Goal: Information Seeking & Learning: Find specific page/section

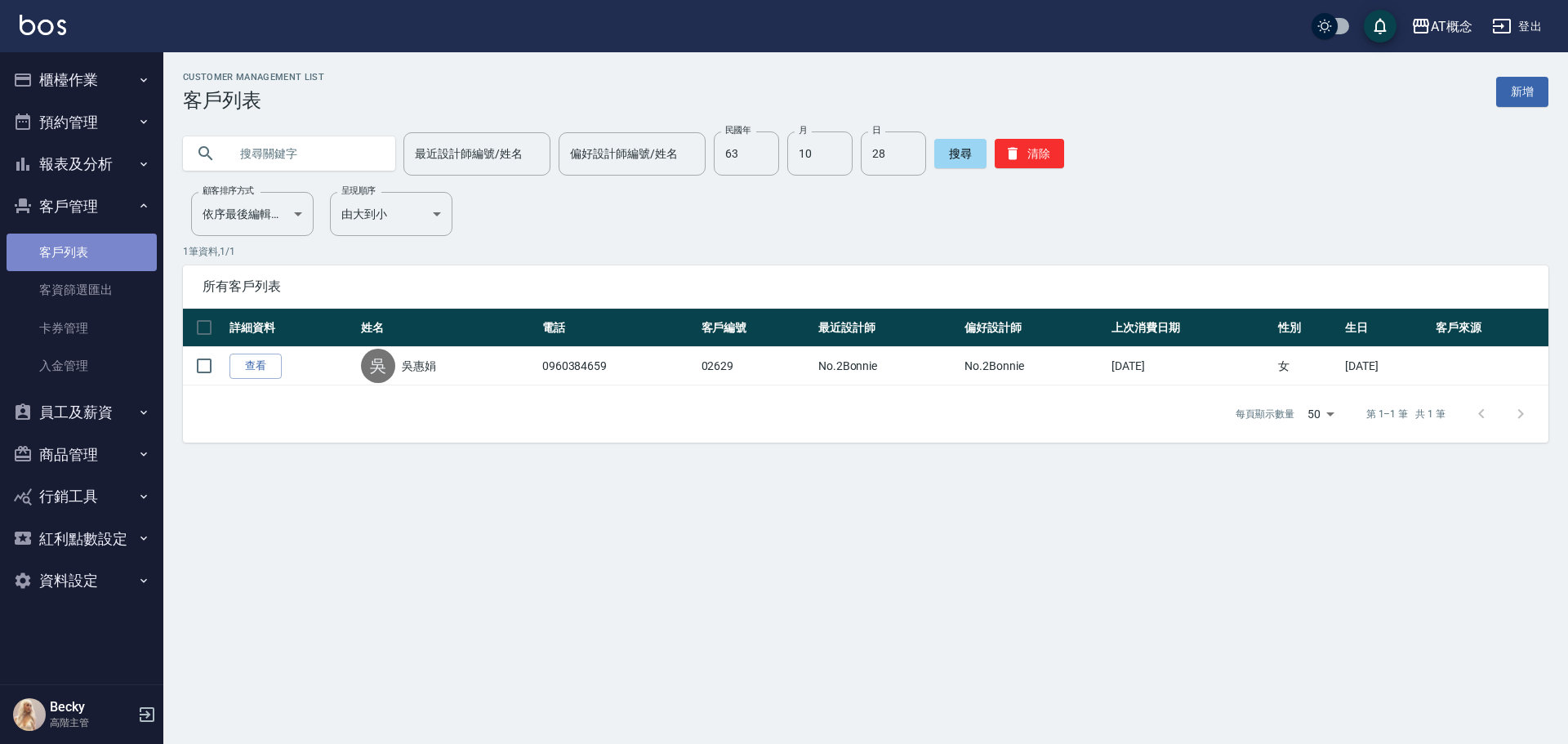
click at [68, 256] on link "客戶列表" at bounding box center [82, 252] width 151 height 38
click at [753, 163] on input "63" at bounding box center [746, 154] width 65 height 44
click at [746, 132] on input "7" at bounding box center [746, 154] width 65 height 44
type input "77"
type input "01"
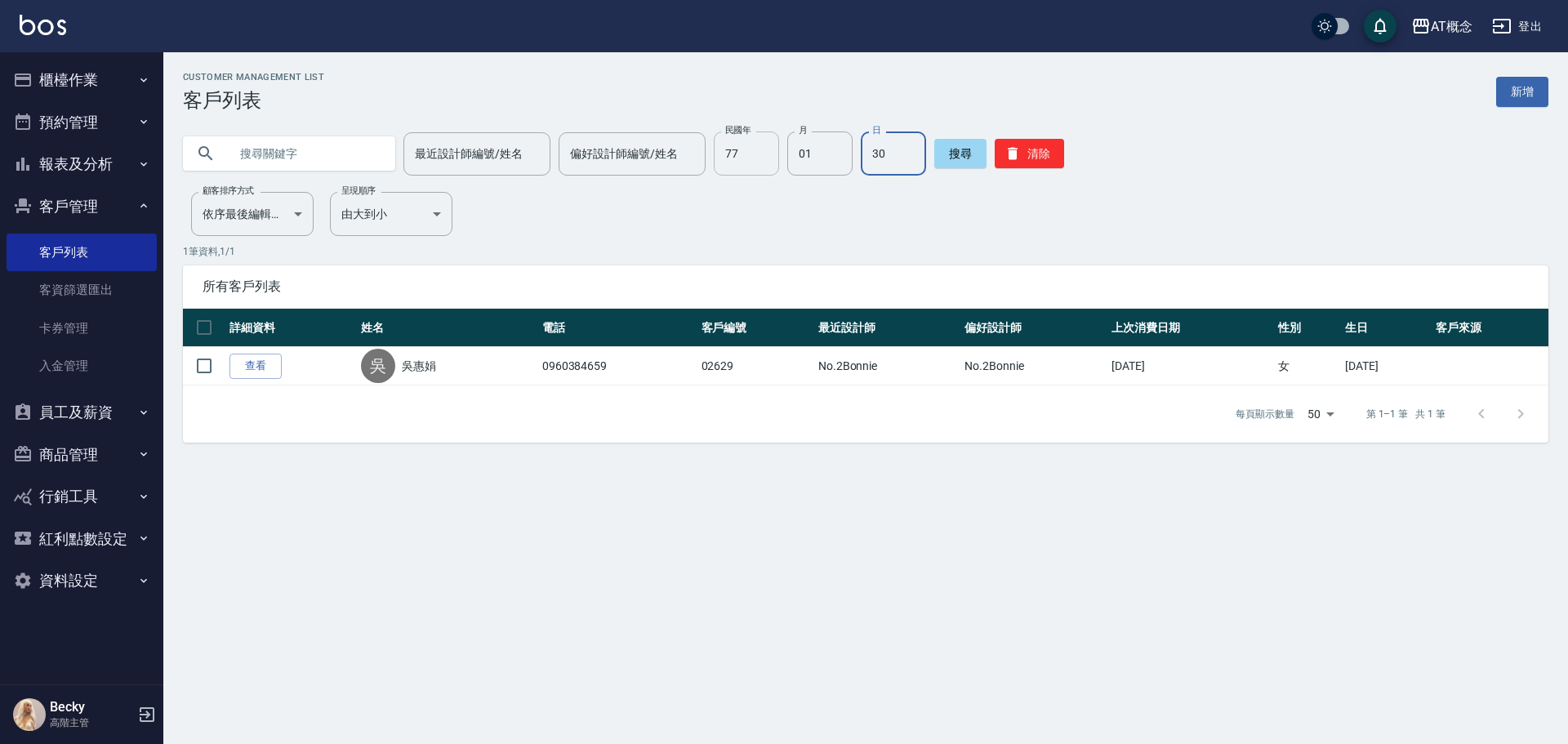
type input "30"
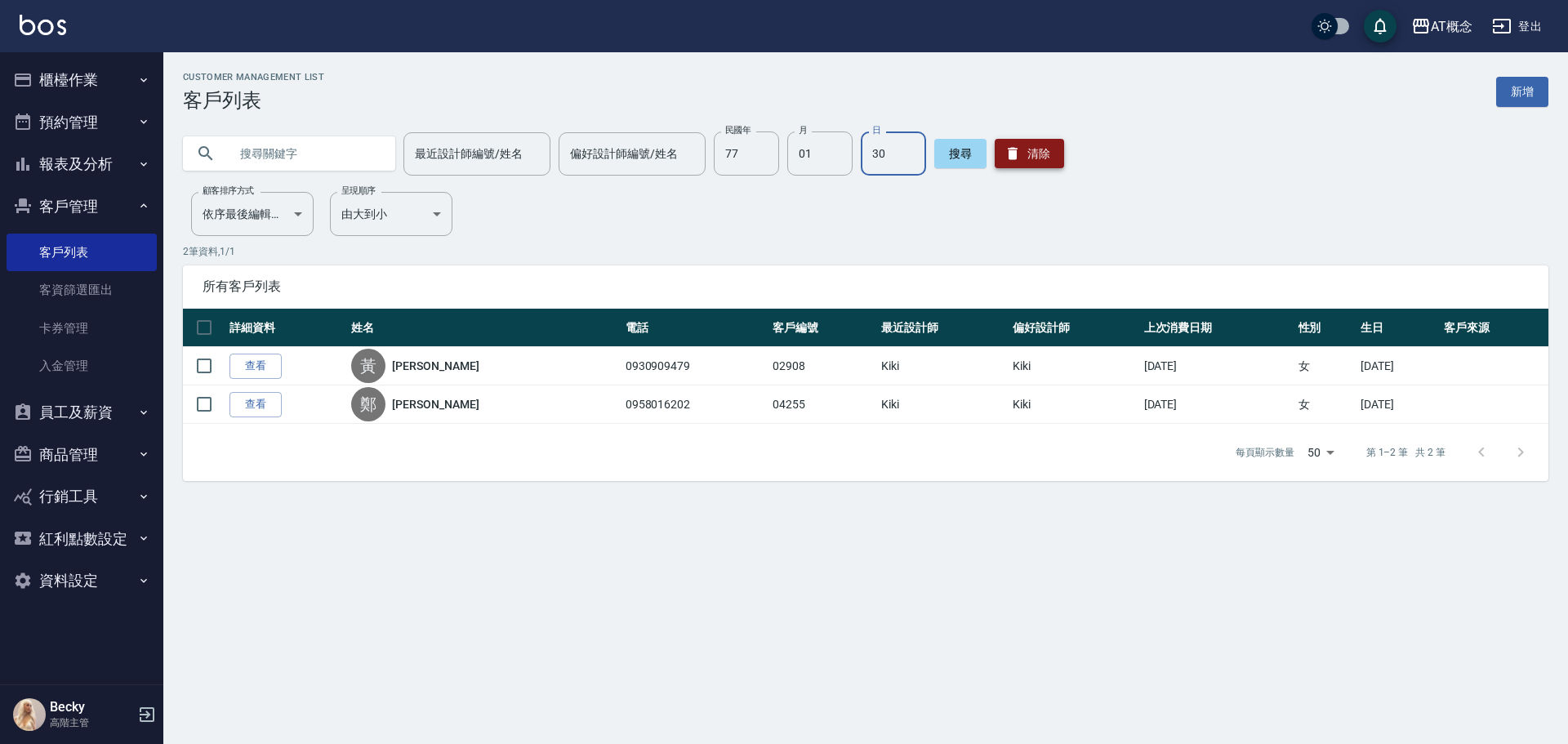
click at [1015, 144] on button "清除" at bounding box center [1029, 153] width 70 height 29
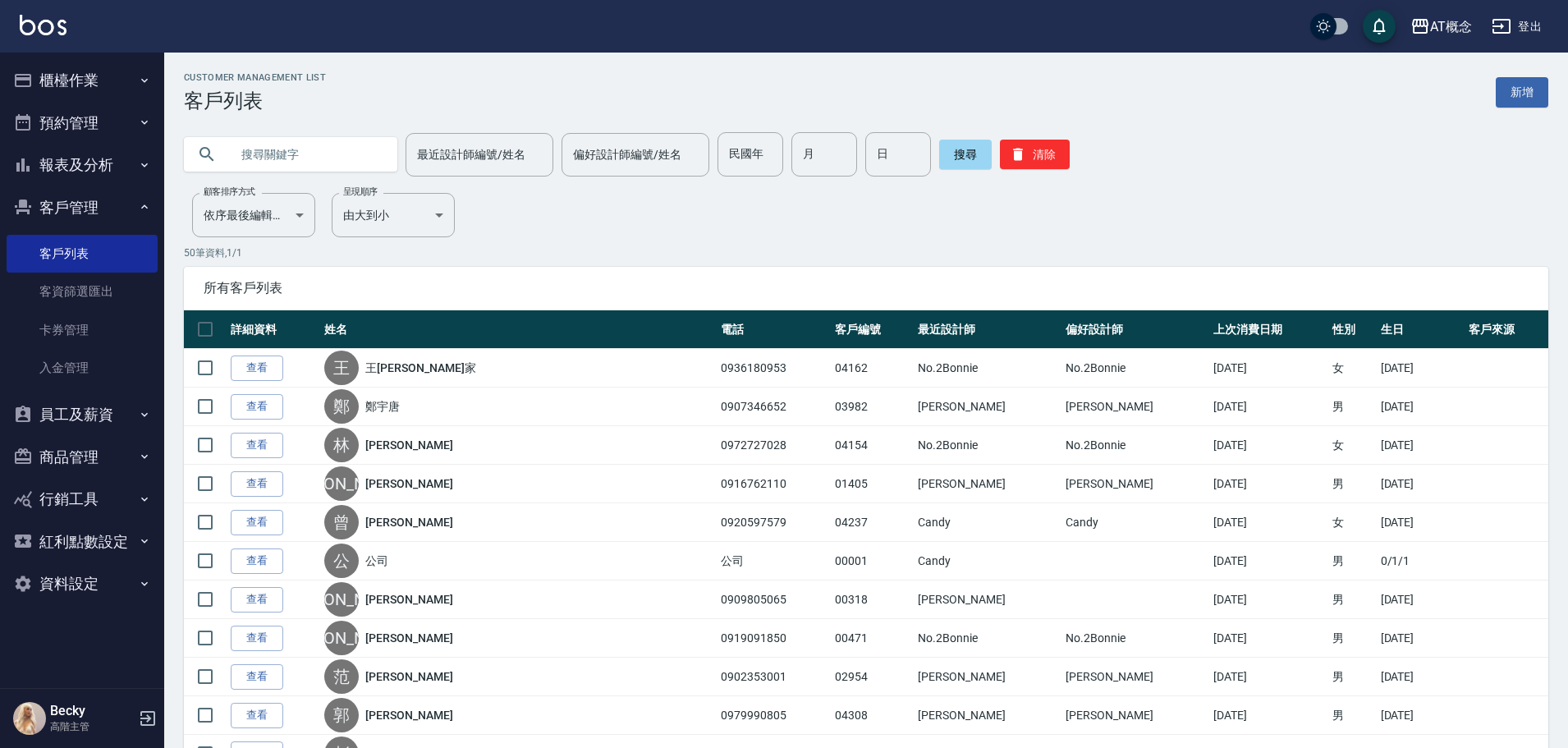
click at [258, 160] on input "text" at bounding box center [307, 154] width 154 height 45
type input "何俊"
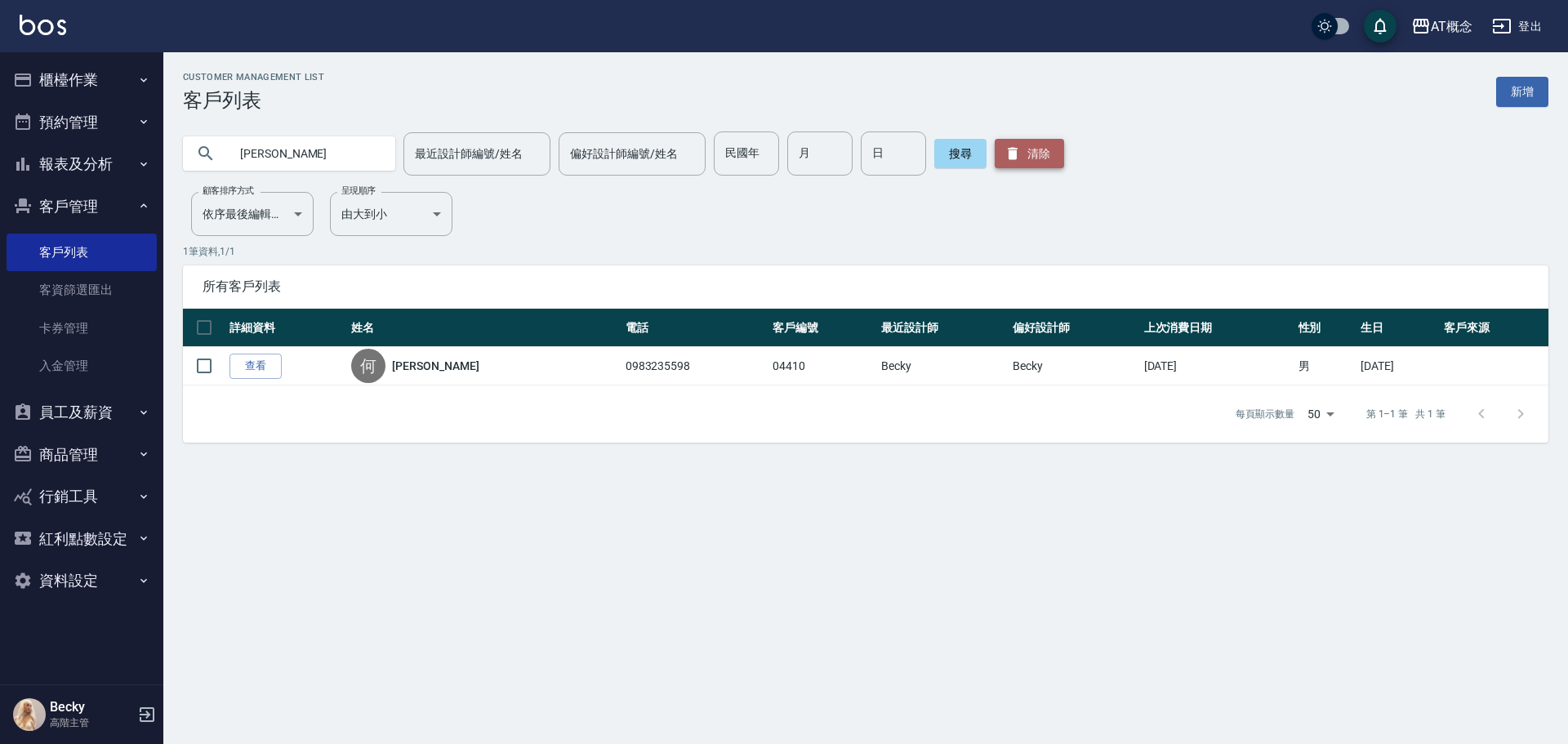
click at [1010, 151] on icon "button" at bounding box center [1012, 154] width 9 height 12
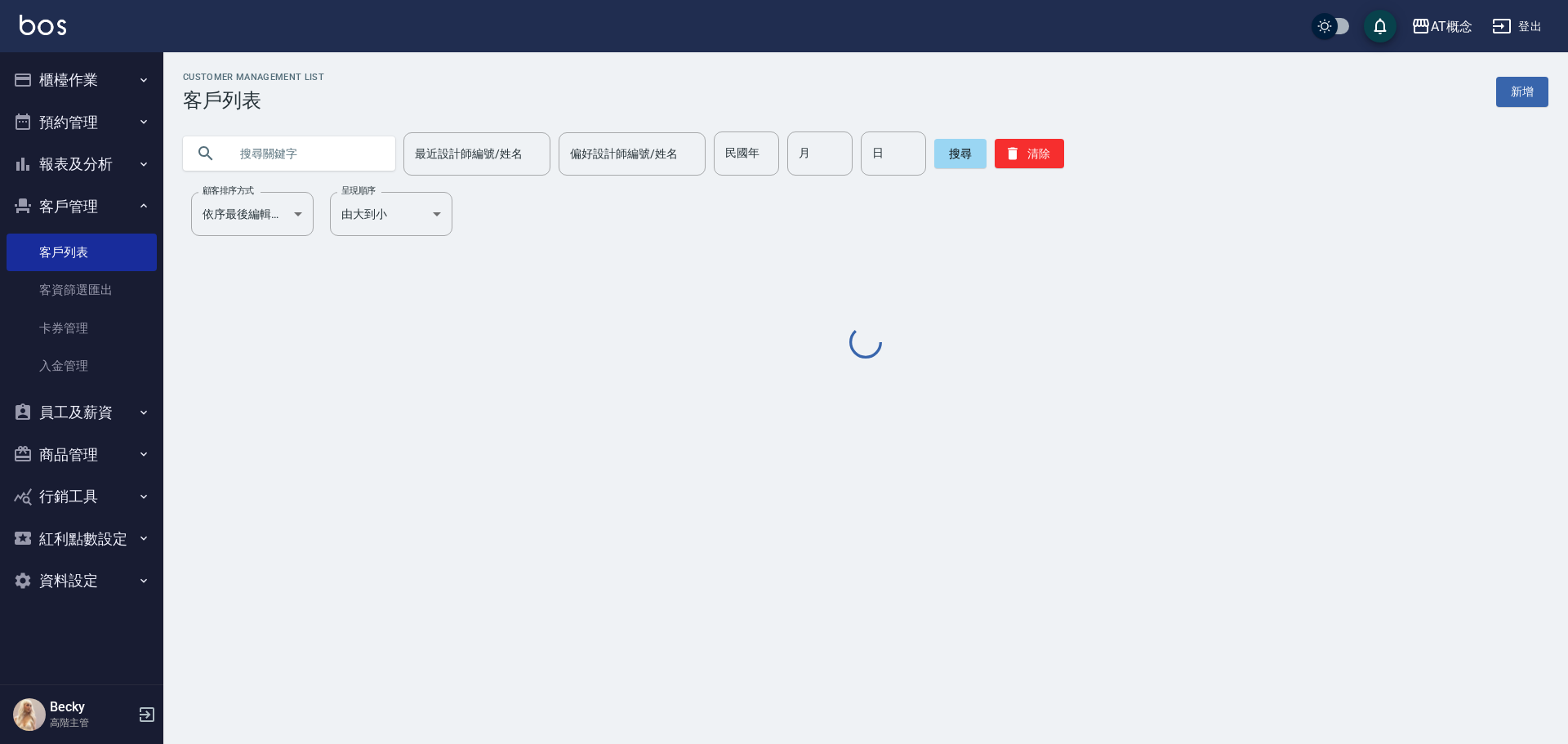
click at [308, 151] on input "text" at bounding box center [305, 154] width 154 height 44
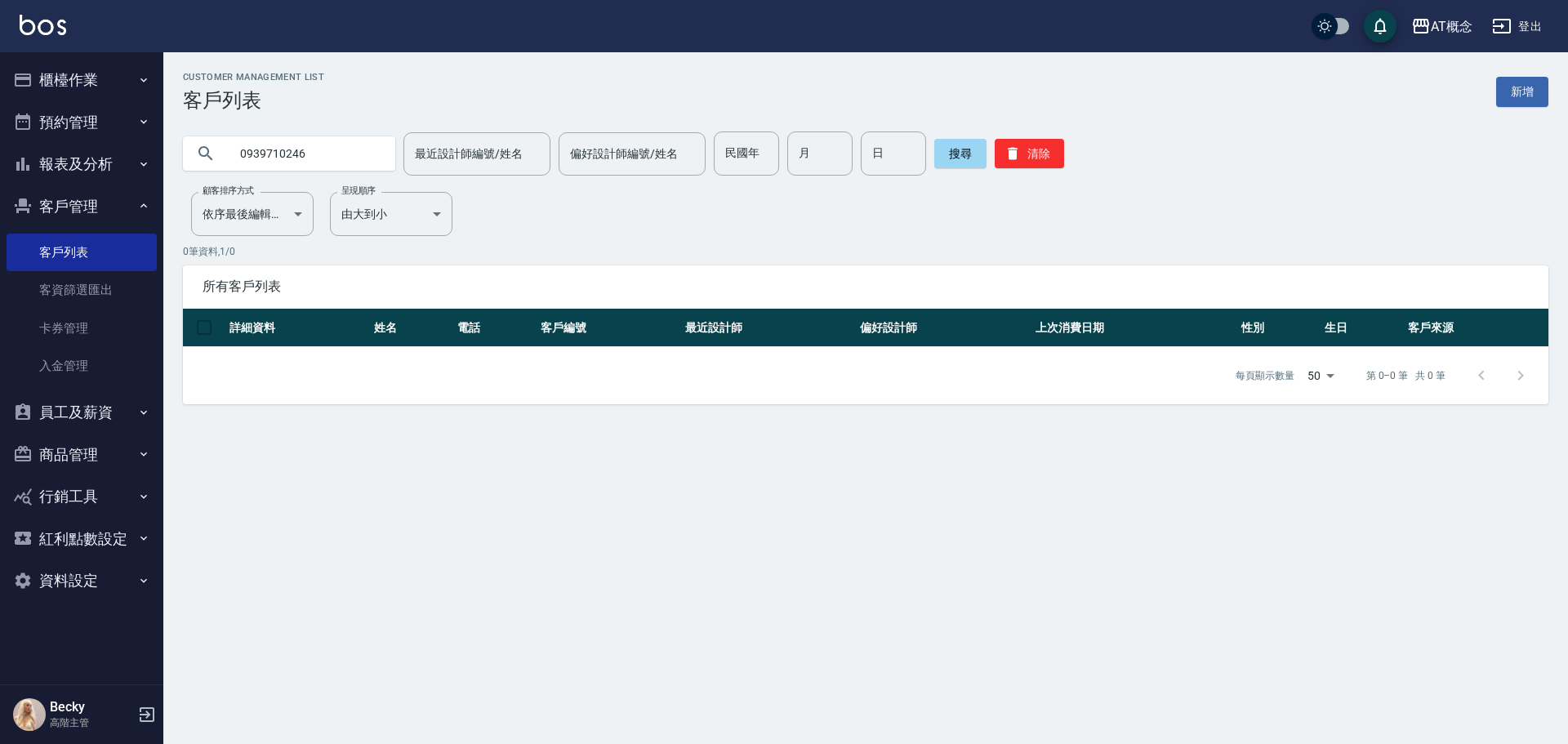
click at [264, 155] on input "0939710246" at bounding box center [305, 154] width 154 height 44
type input "0939710246"
click at [953, 150] on button "搜尋" at bounding box center [960, 153] width 52 height 29
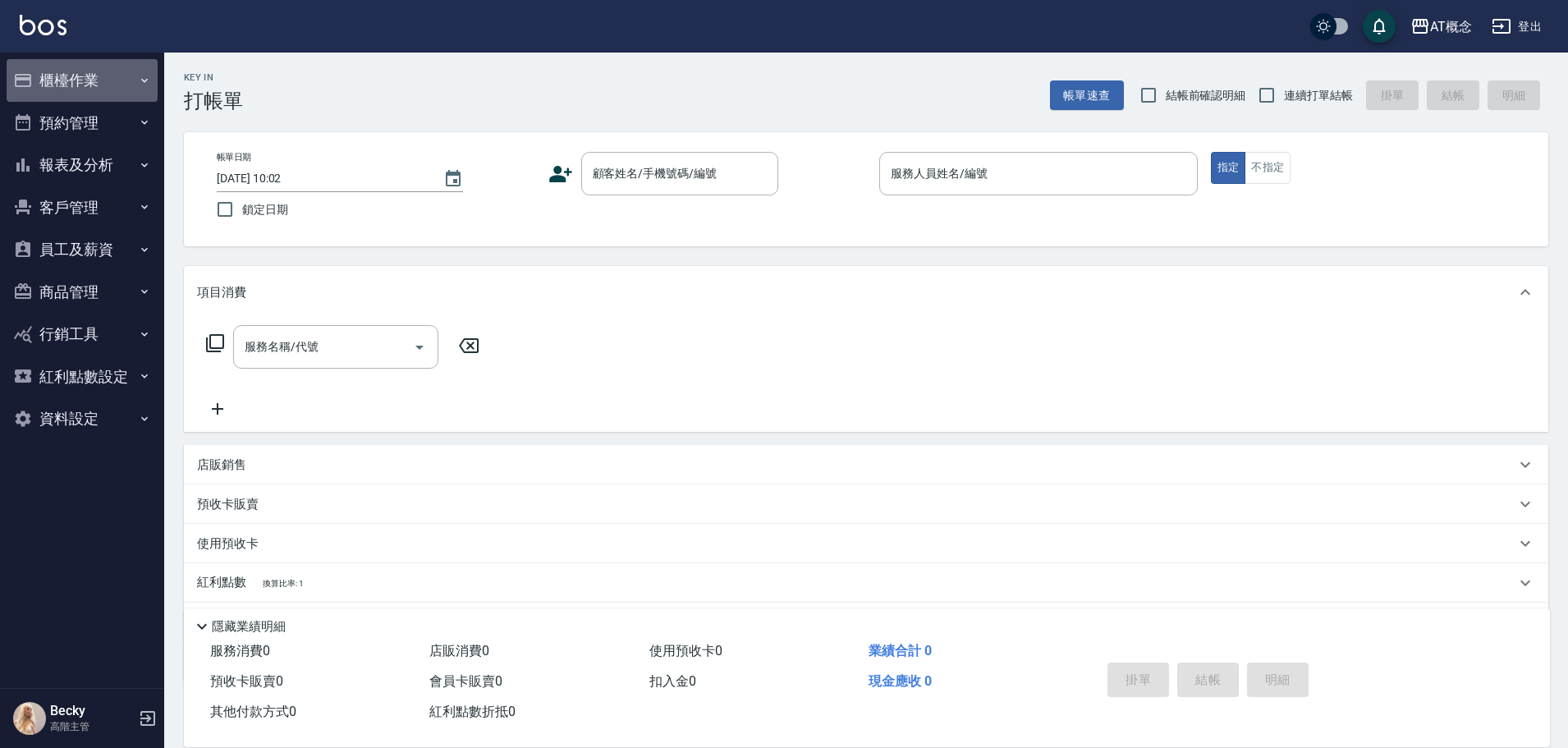
click at [96, 83] on button "櫃檯作業" at bounding box center [82, 80] width 151 height 43
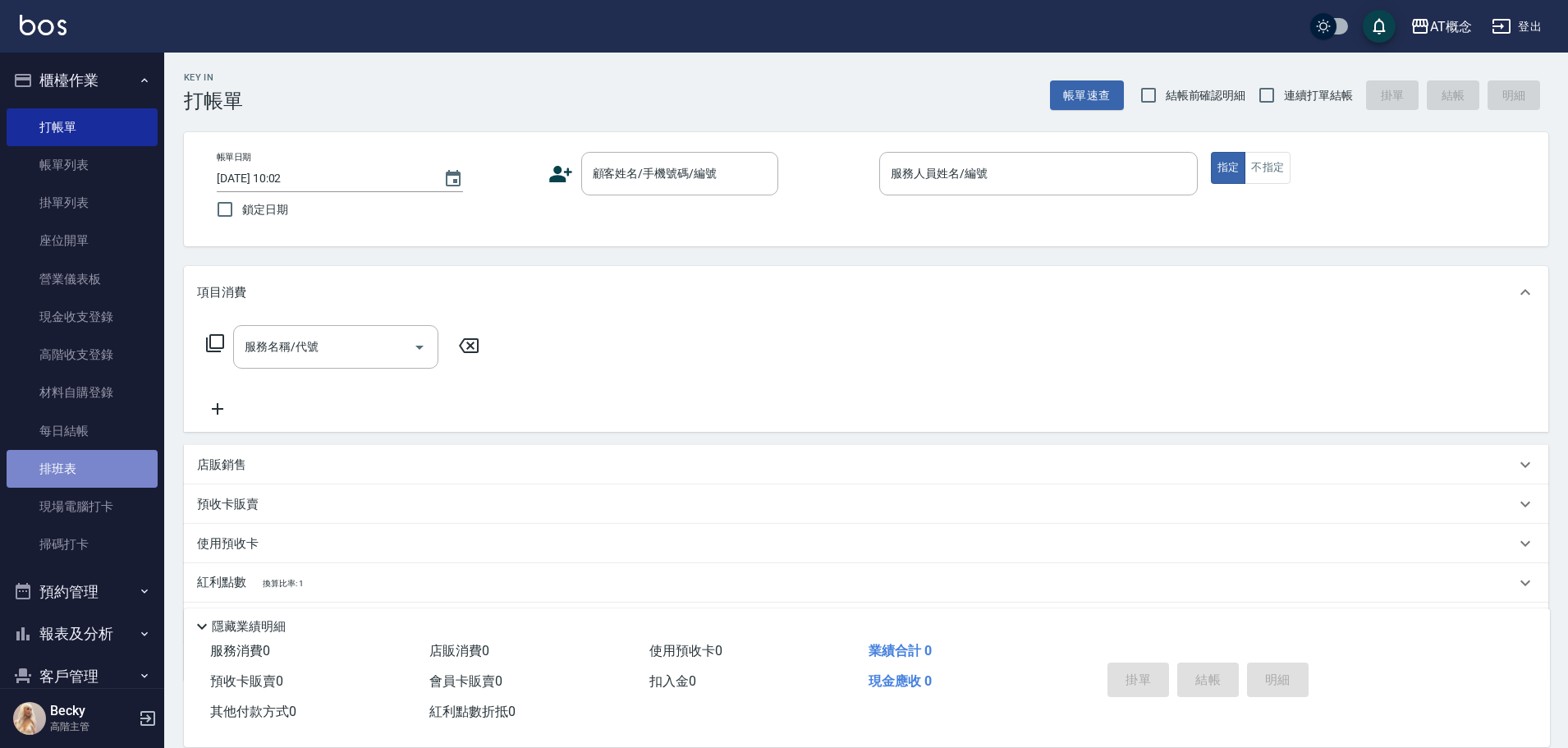
click at [102, 466] on link "排班表" at bounding box center [82, 469] width 151 height 38
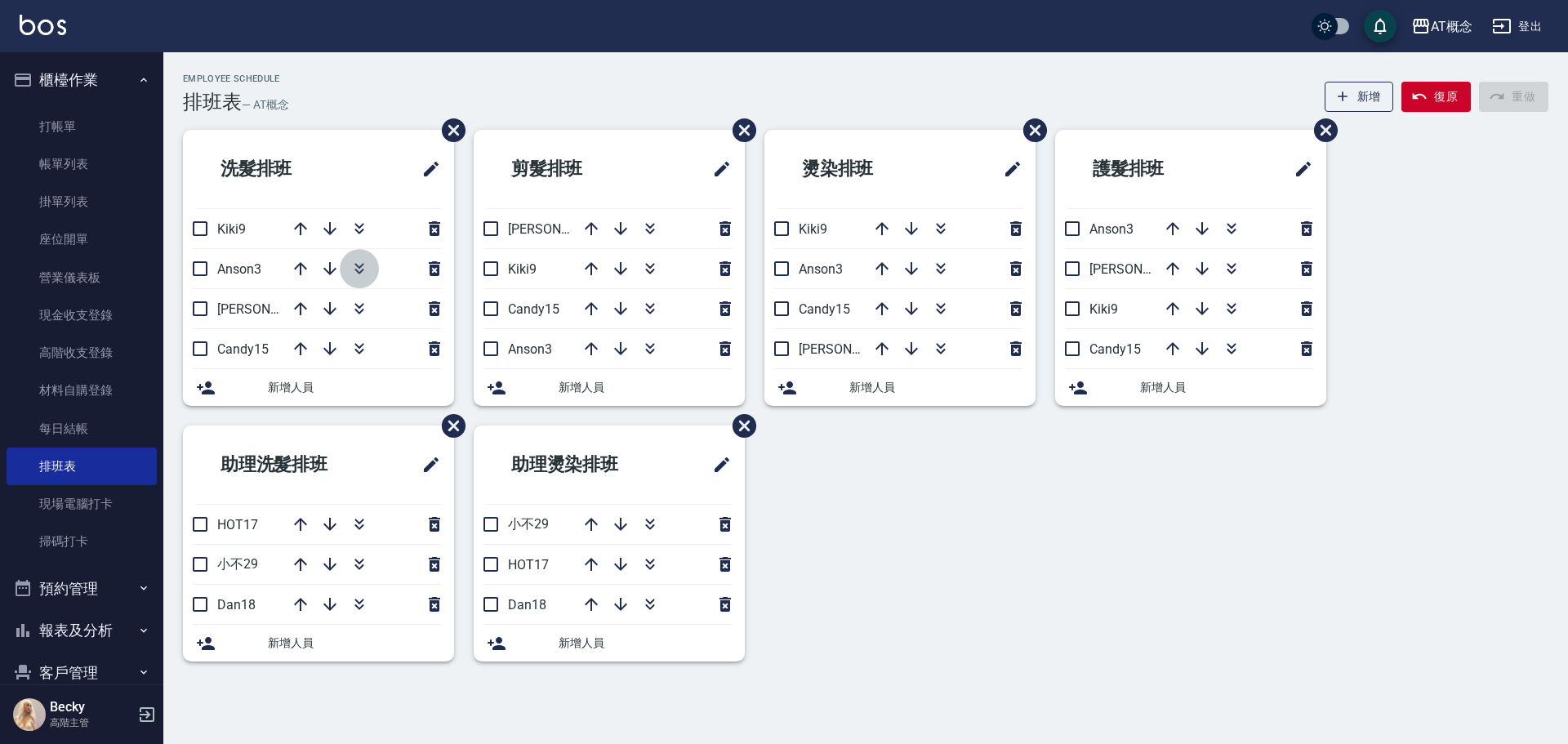
click at [362, 268] on icon "button" at bounding box center [359, 268] width 20 height 20
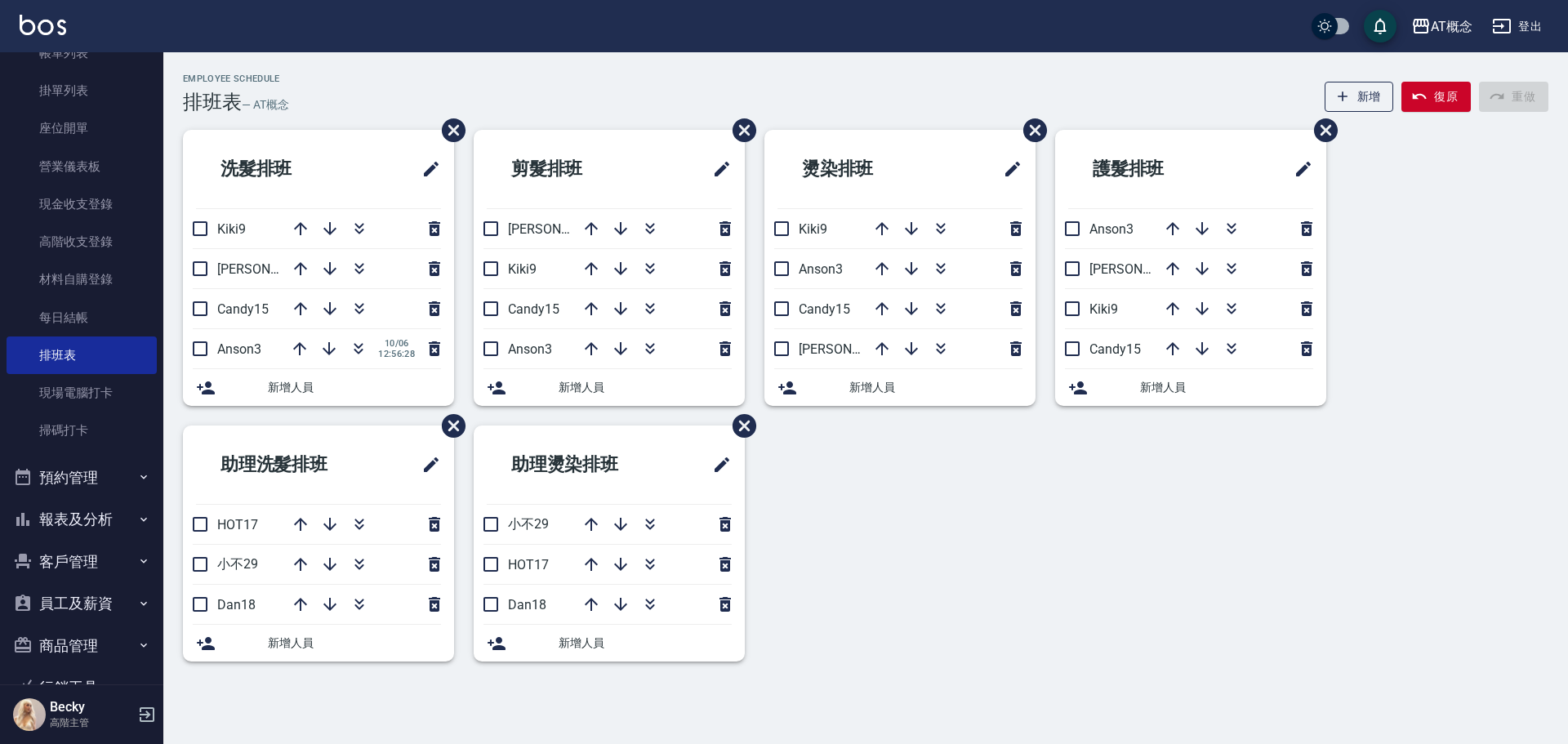
scroll to position [239, 0]
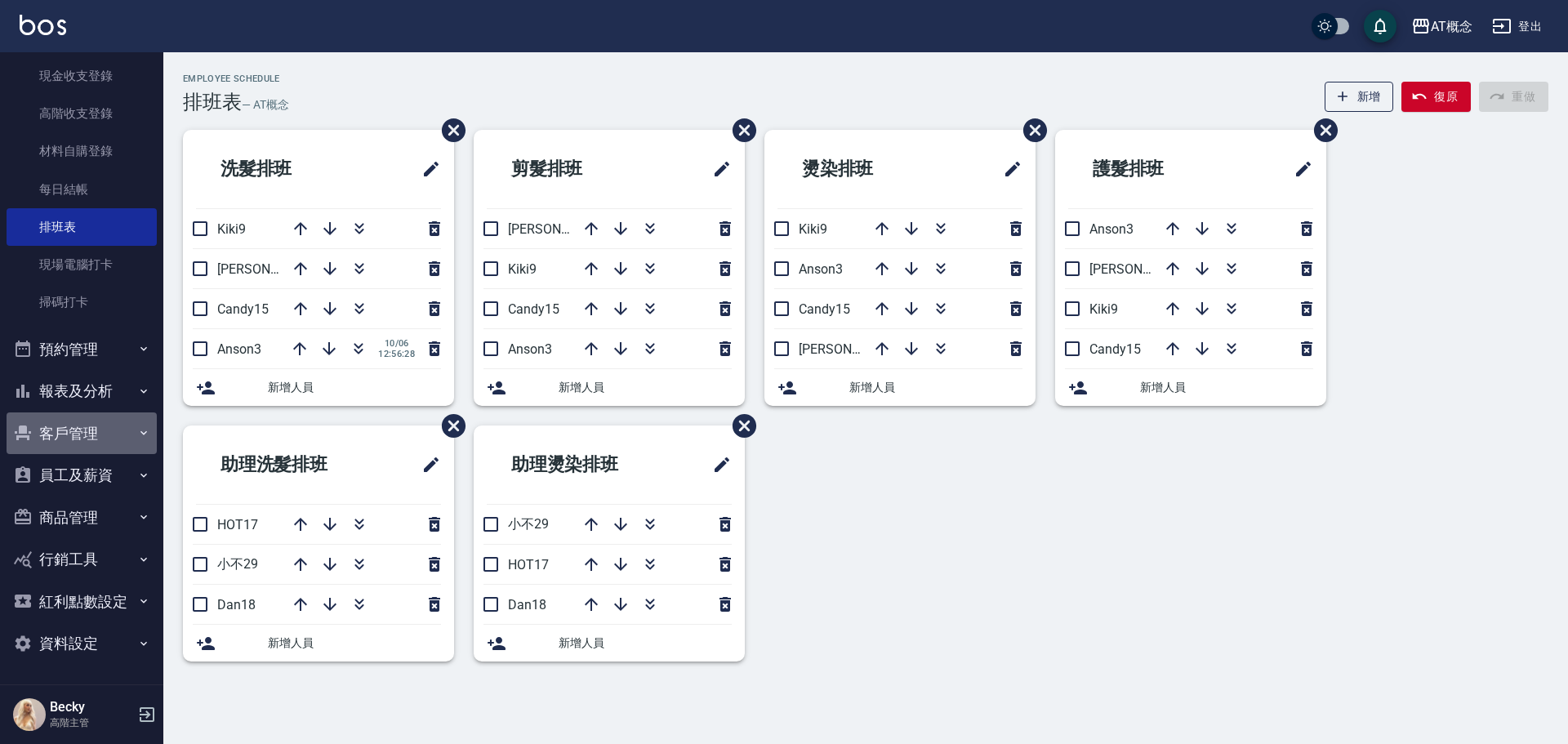
click at [91, 429] on button "客戶管理" at bounding box center [82, 433] width 151 height 42
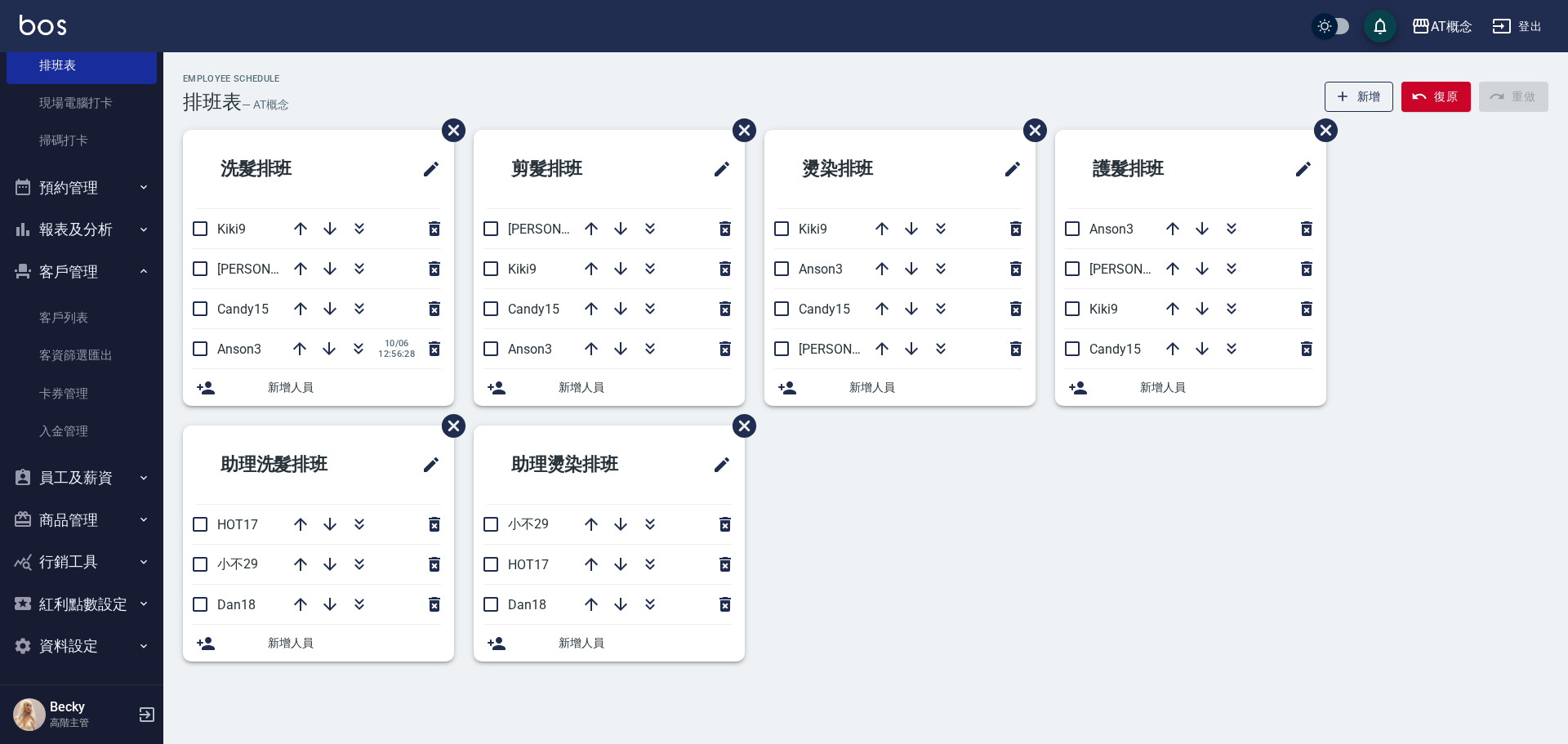
scroll to position [402, 0]
click at [70, 324] on link "客戶列表" at bounding box center [82, 316] width 151 height 38
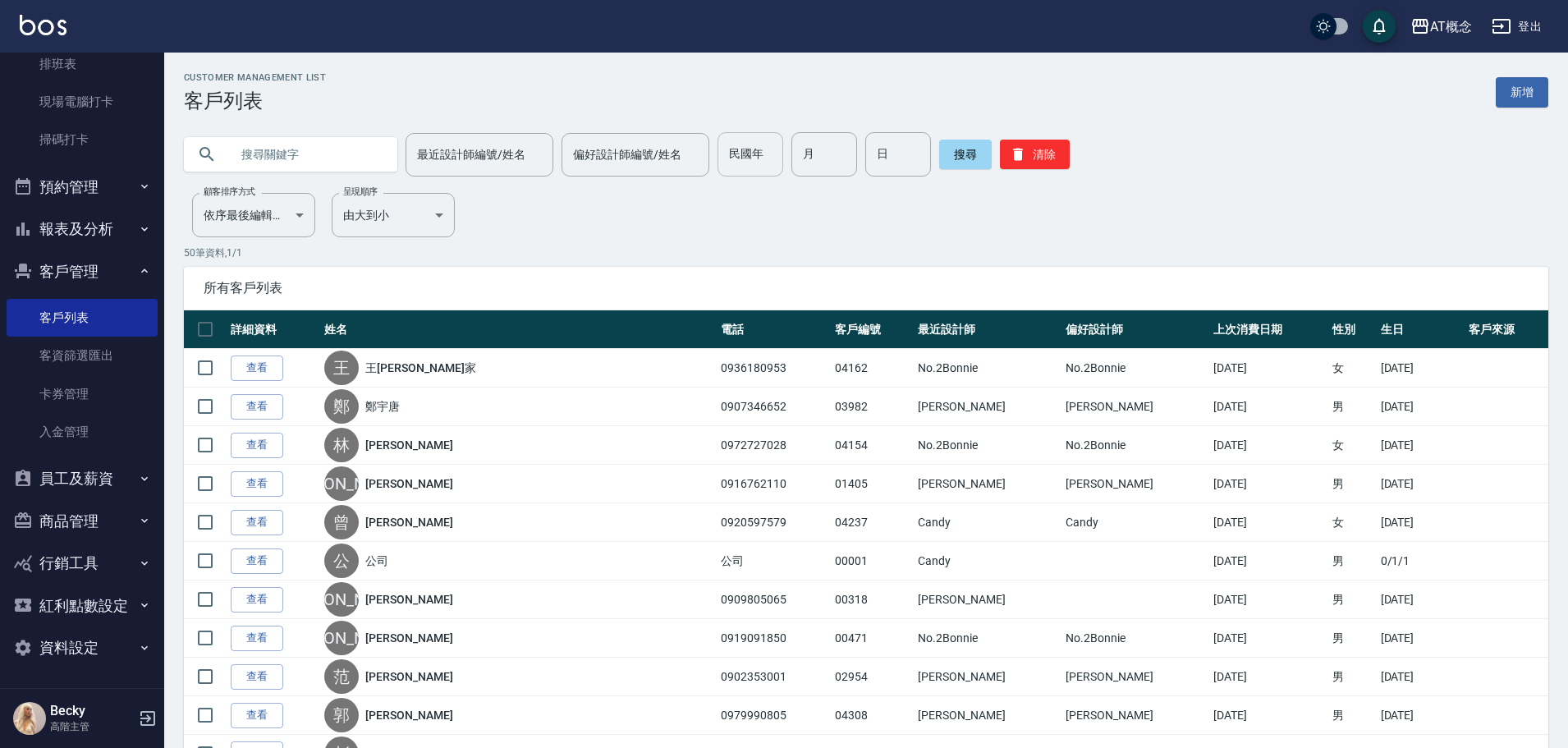
click at [750, 167] on input "民國年" at bounding box center [750, 154] width 65 height 45
type input "67"
type input "5"
type input "19"
